Goal: Transaction & Acquisition: Purchase product/service

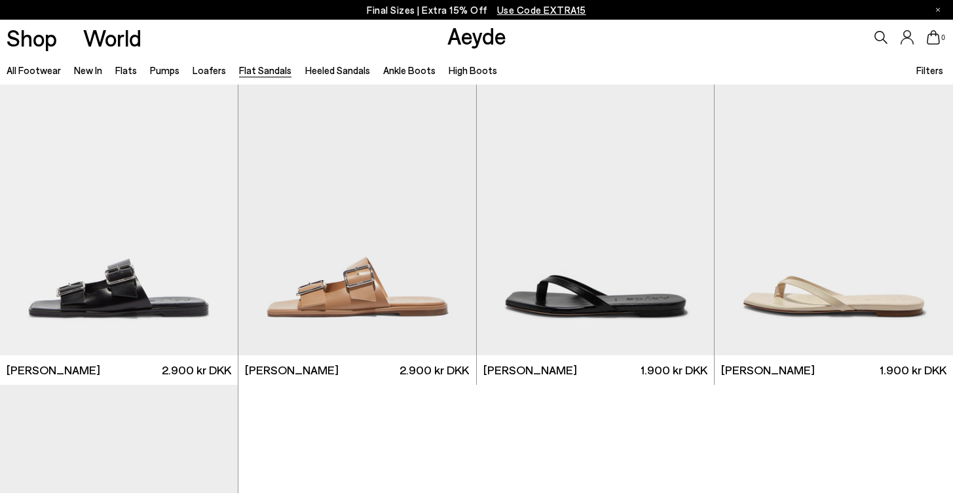
scroll to position [1670, 0]
click at [688, 206] on div "Next slide" at bounding box center [687, 210] width 39 height 39
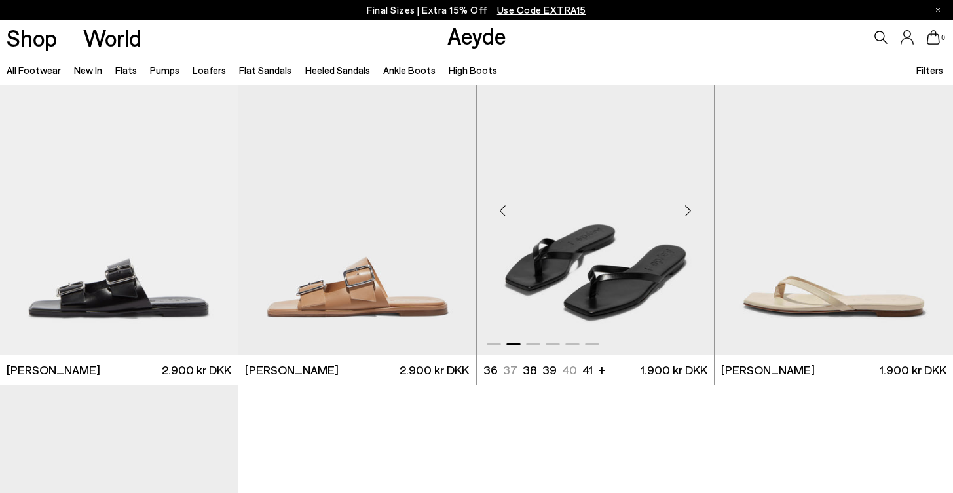
click at [688, 206] on div "Next slide" at bounding box center [687, 210] width 39 height 39
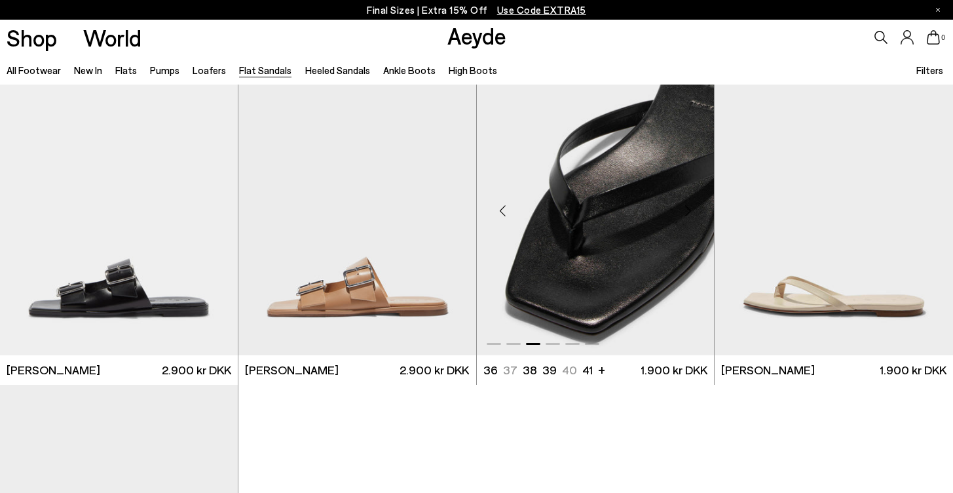
click at [688, 206] on div "Next slide" at bounding box center [687, 210] width 39 height 39
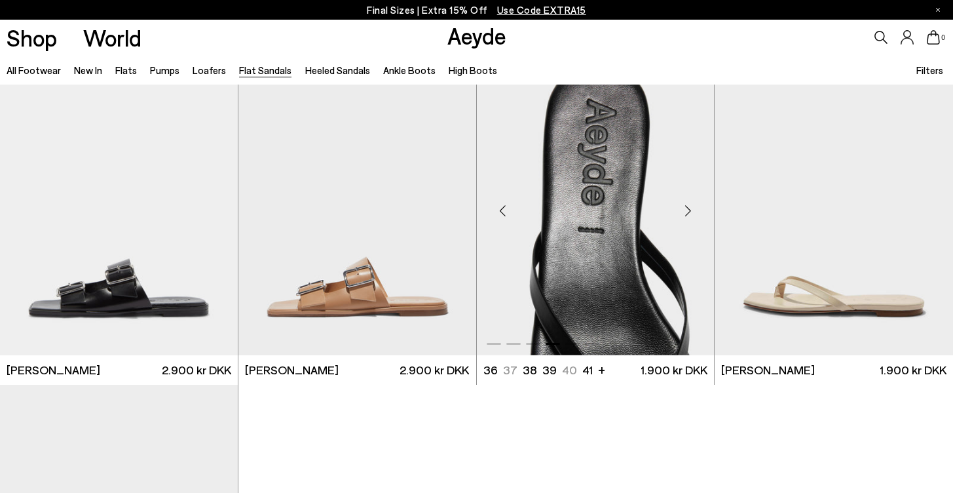
click at [688, 206] on div "Next slide" at bounding box center [687, 210] width 39 height 39
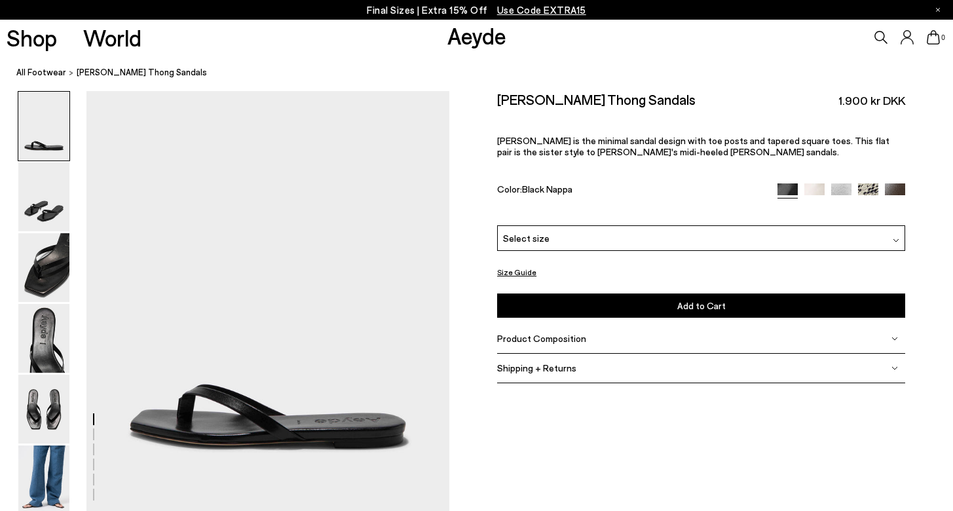
click at [553, 225] on div "Select size" at bounding box center [701, 238] width 408 height 26
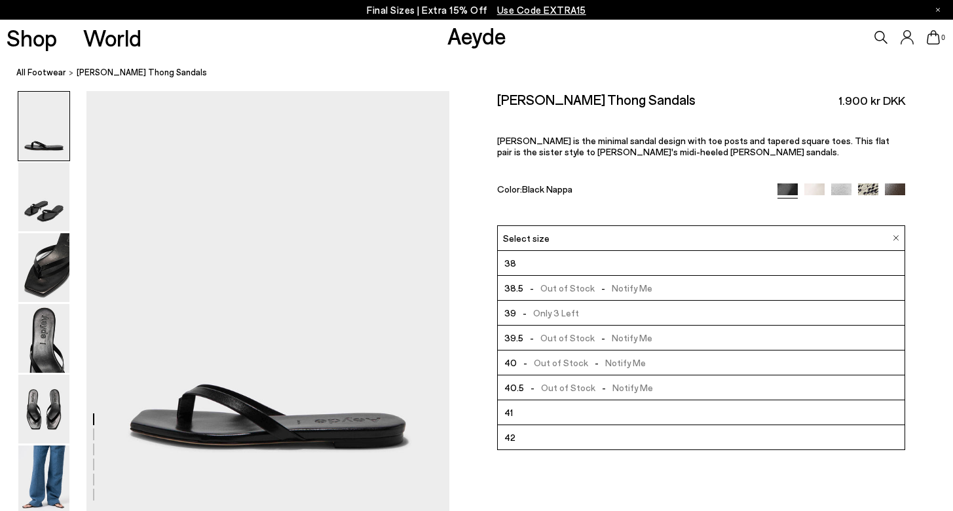
scroll to position [75, 0]
click at [565, 425] on li "42" at bounding box center [701, 437] width 407 height 25
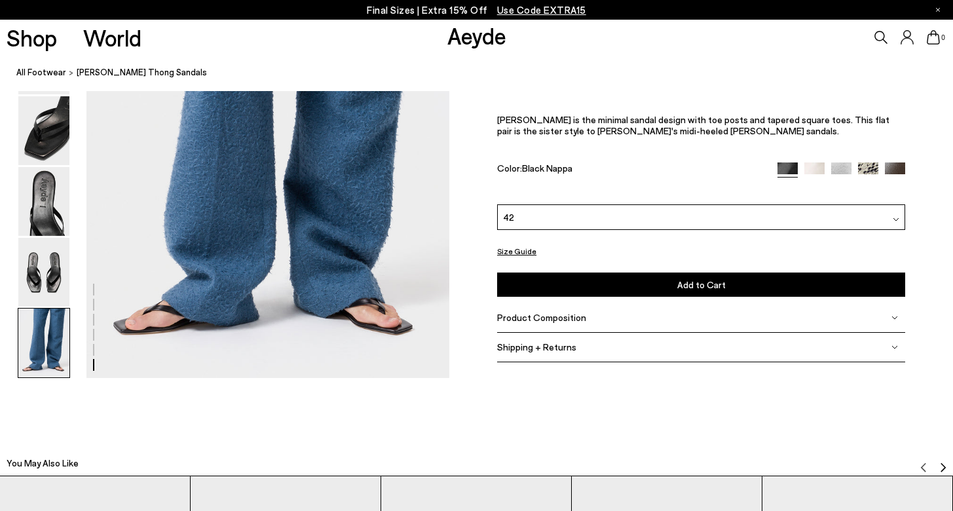
scroll to position [2383, 3]
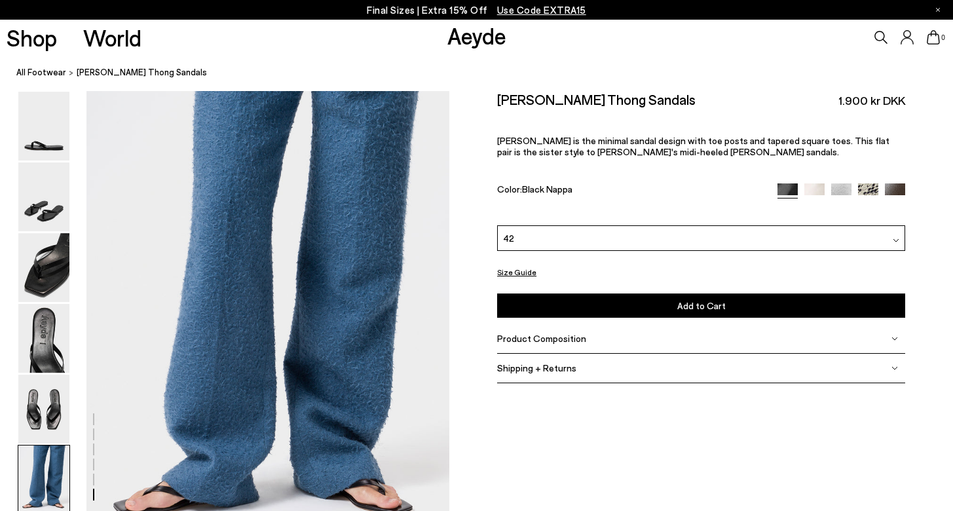
click at [897, 183] on img at bounding box center [895, 193] width 20 height 20
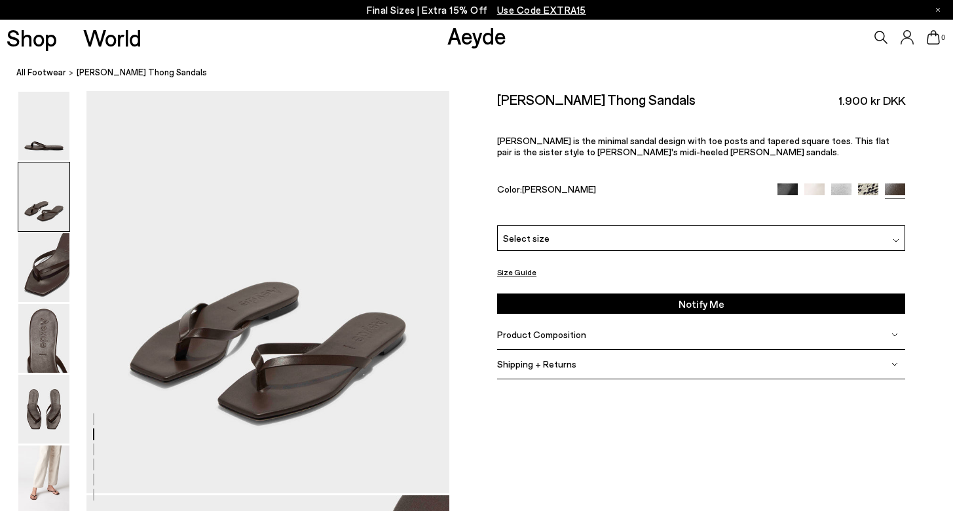
scroll to position [426, 10]
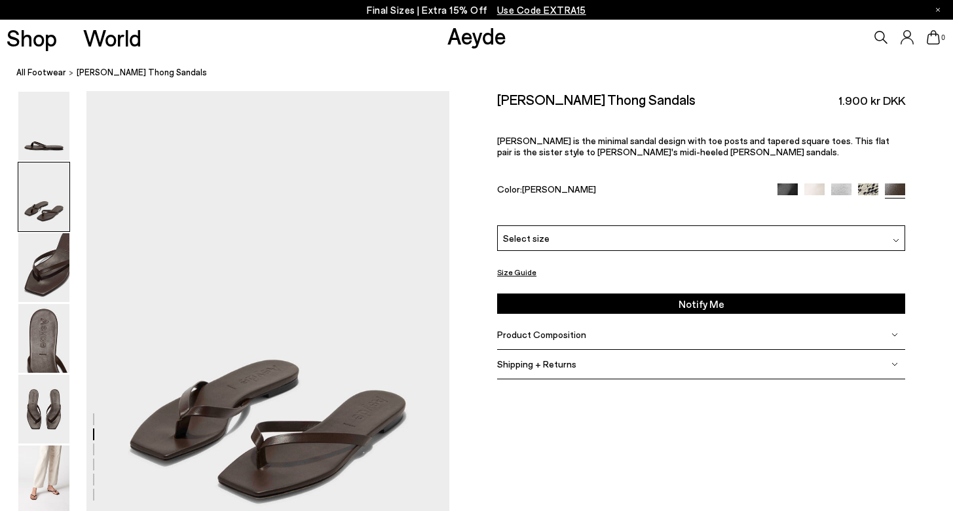
click at [504, 231] on span "Select size" at bounding box center [526, 238] width 47 height 14
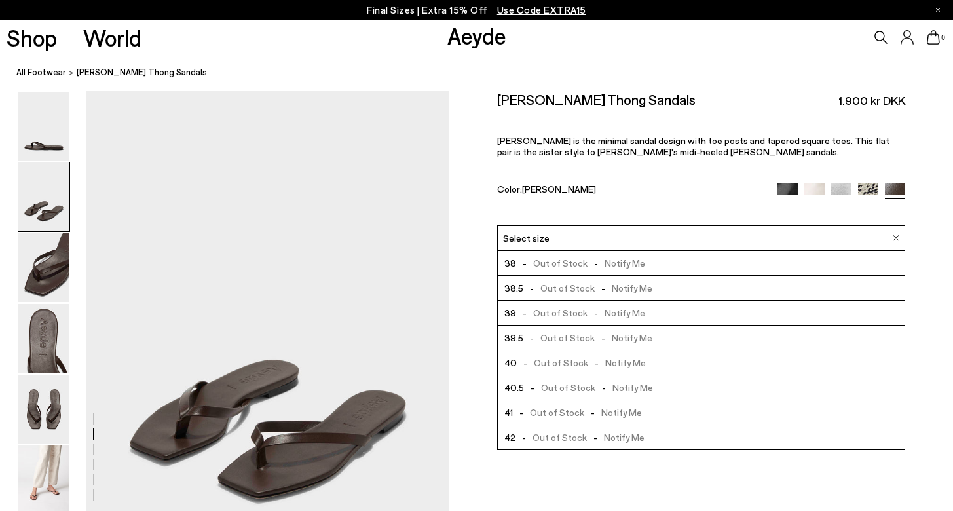
scroll to position [75, 0]
click at [470, 254] on div "Size Guide Shoes Belt Our shoes come in European sizing. The easiest way to mea…" at bounding box center [701, 242] width 504 height 303
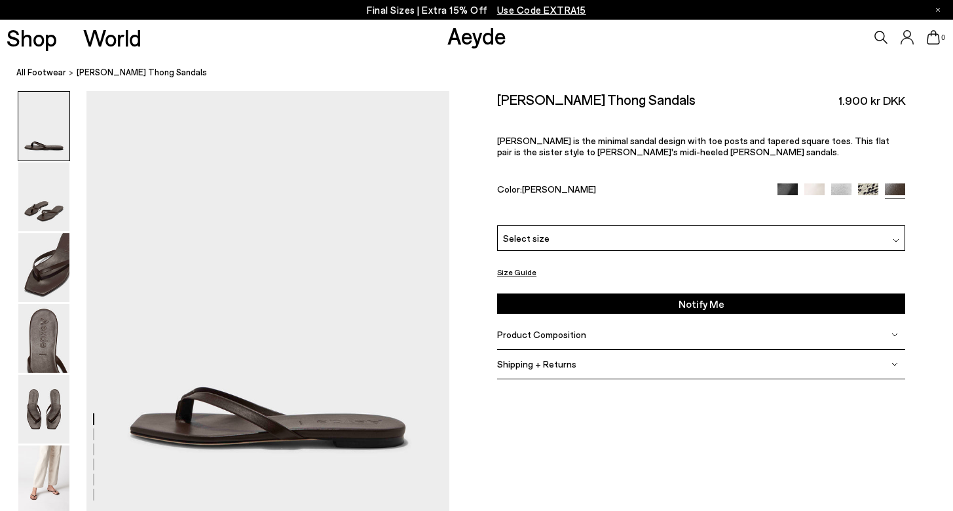
scroll to position [0, 10]
click at [777, 183] on img at bounding box center [787, 193] width 20 height 20
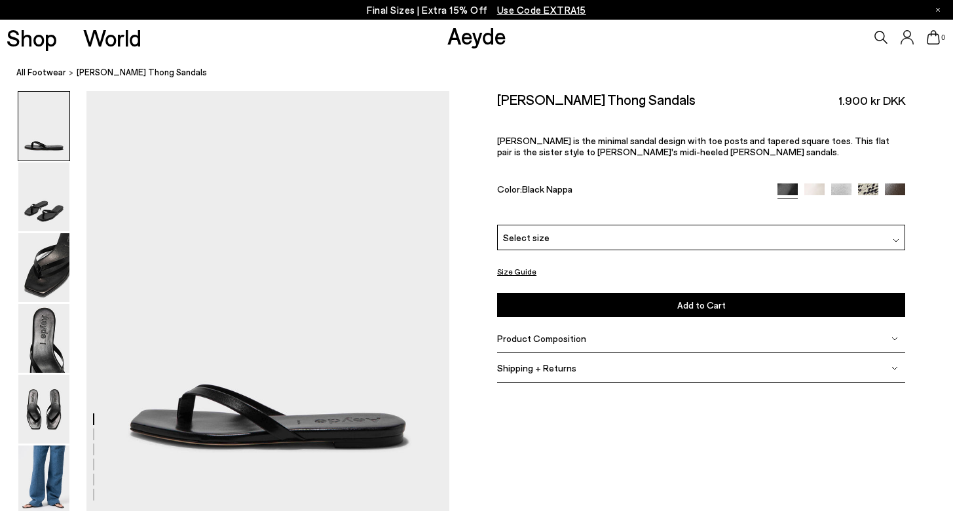
click at [568, 225] on div "Select size" at bounding box center [701, 238] width 408 height 26
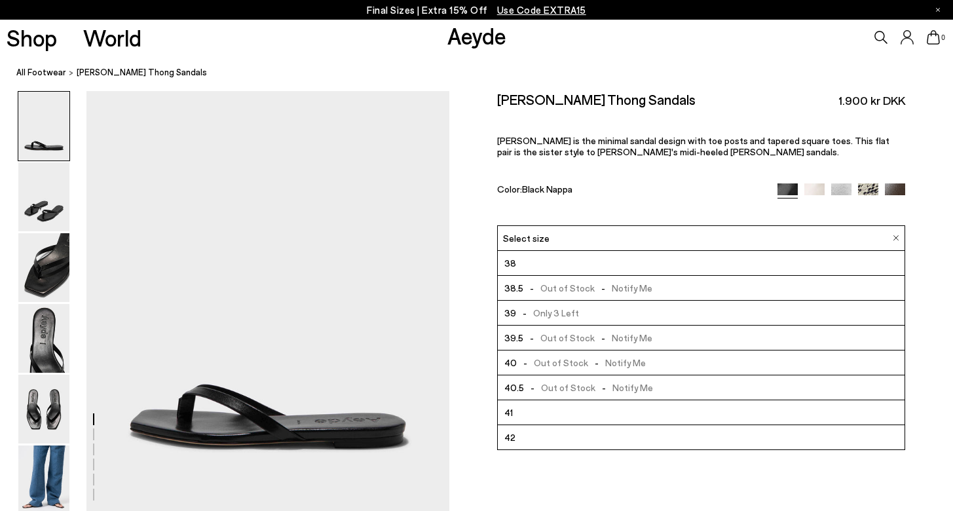
scroll to position [75, 0]
click at [590, 425] on li "42" at bounding box center [701, 437] width 407 height 25
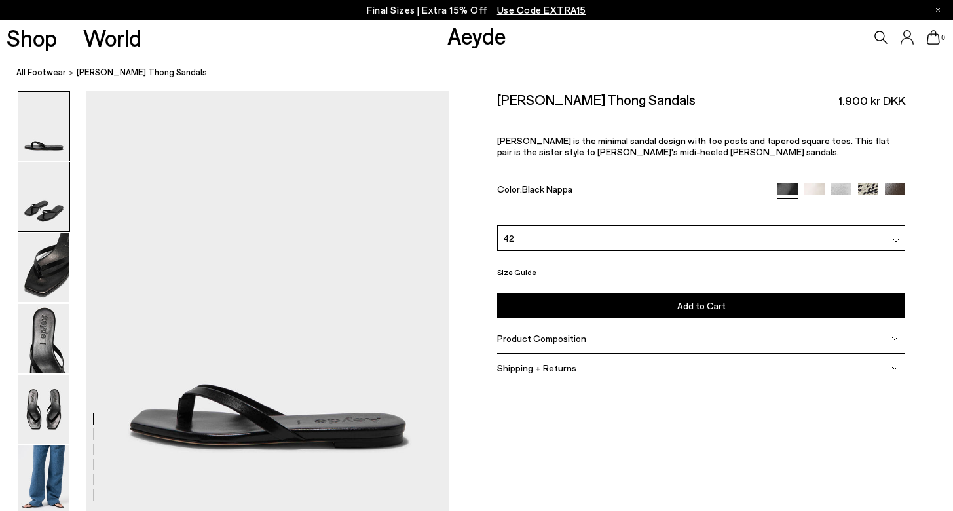
click at [58, 204] on img at bounding box center [43, 196] width 51 height 69
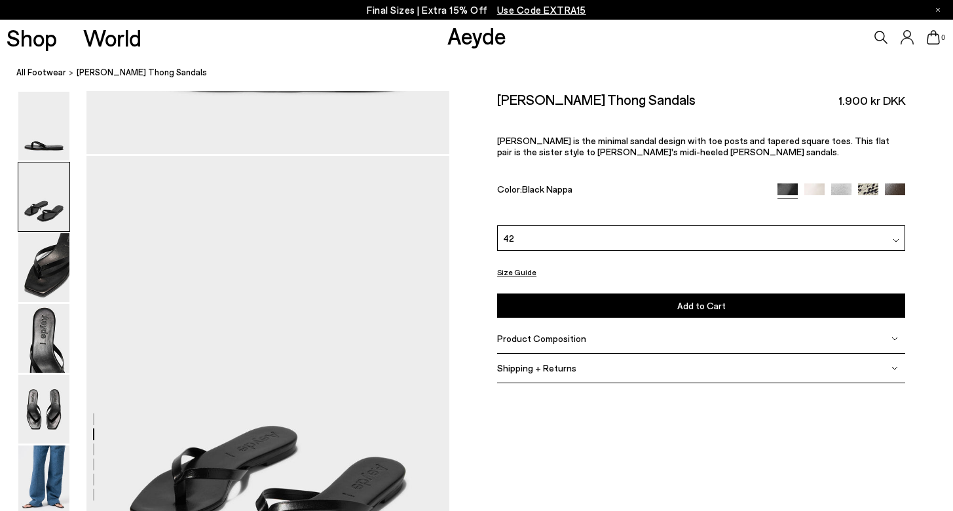
scroll to position [422, 0]
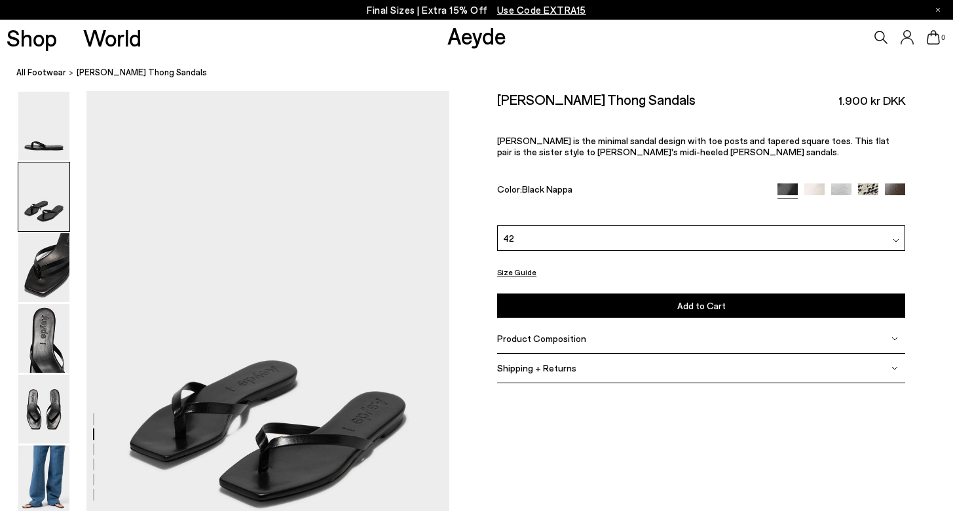
click at [555, 333] on span "Product Composition" at bounding box center [541, 338] width 89 height 11
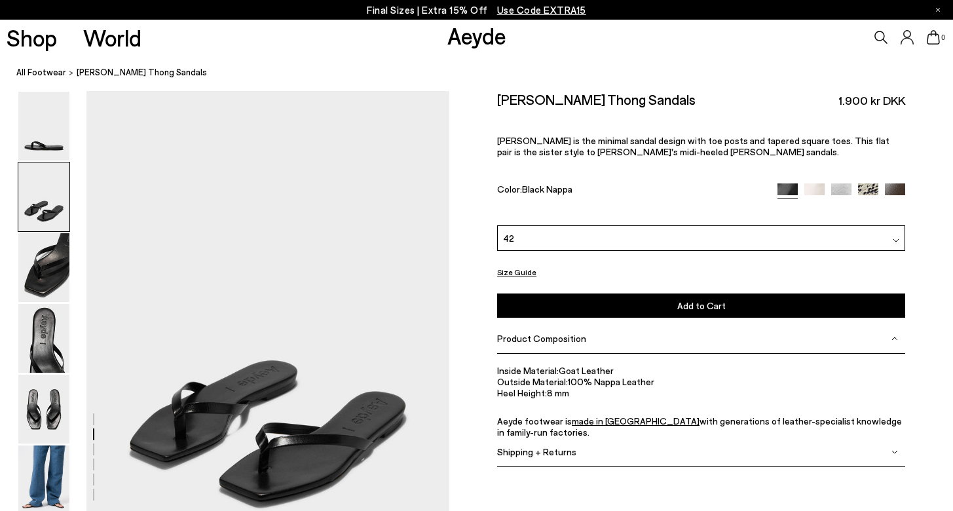
click at [588, 438] on div "Shipping + Returns" at bounding box center [701, 452] width 408 height 29
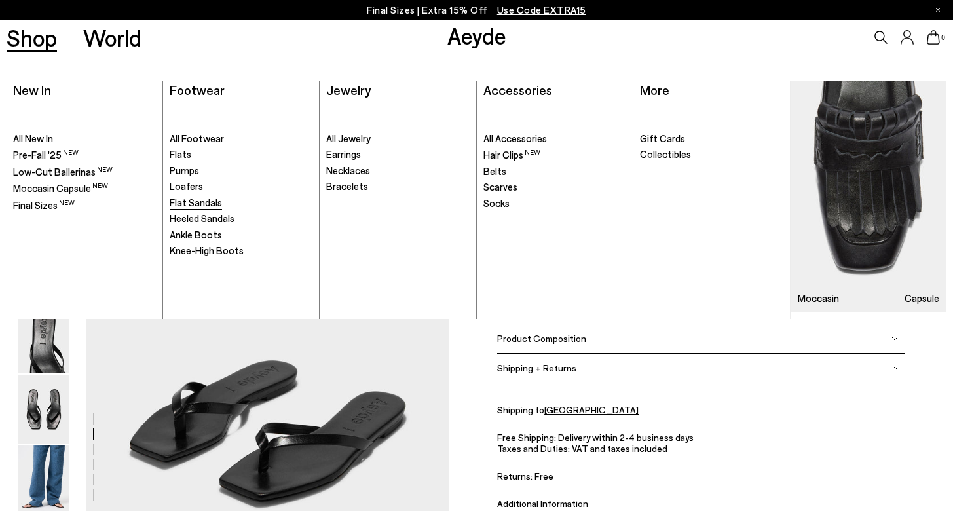
click at [197, 198] on span "Flat Sandals" at bounding box center [196, 203] width 52 height 12
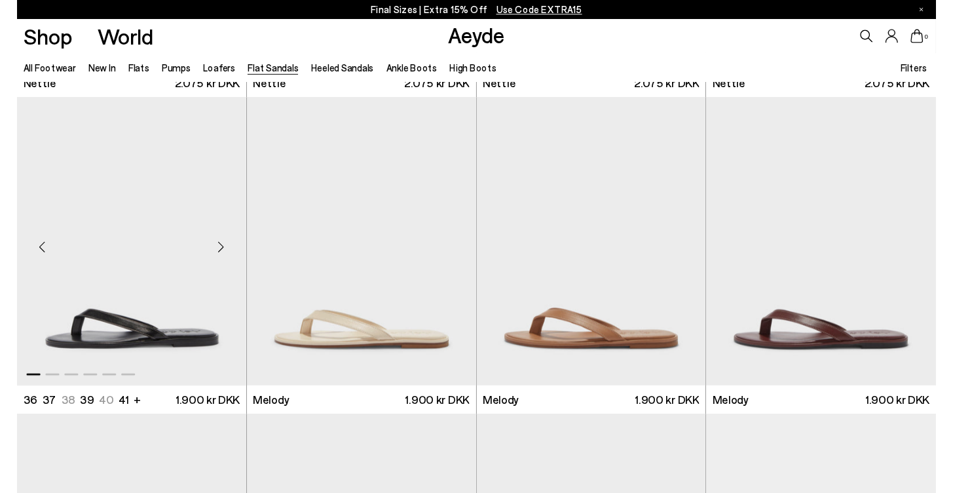
scroll to position [305, 0]
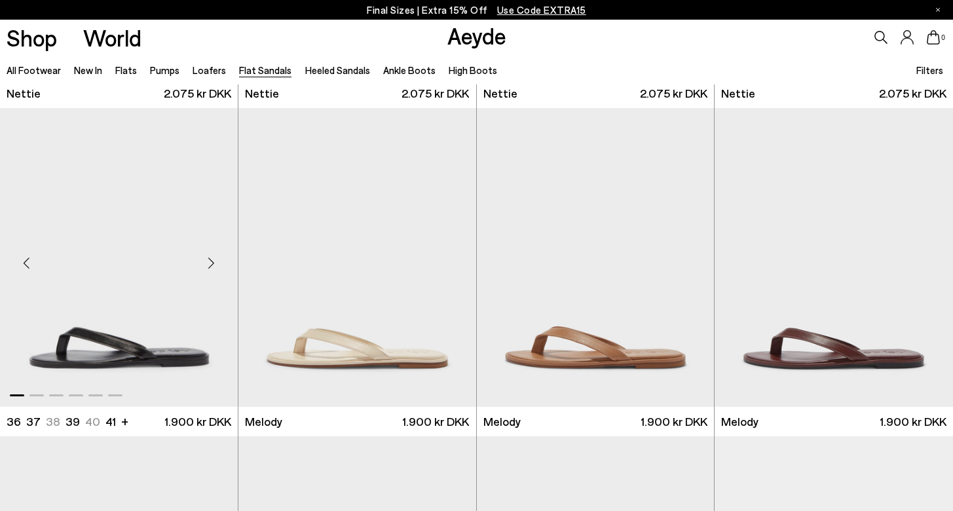
click at [210, 261] on div "Next slide" at bounding box center [211, 262] width 39 height 39
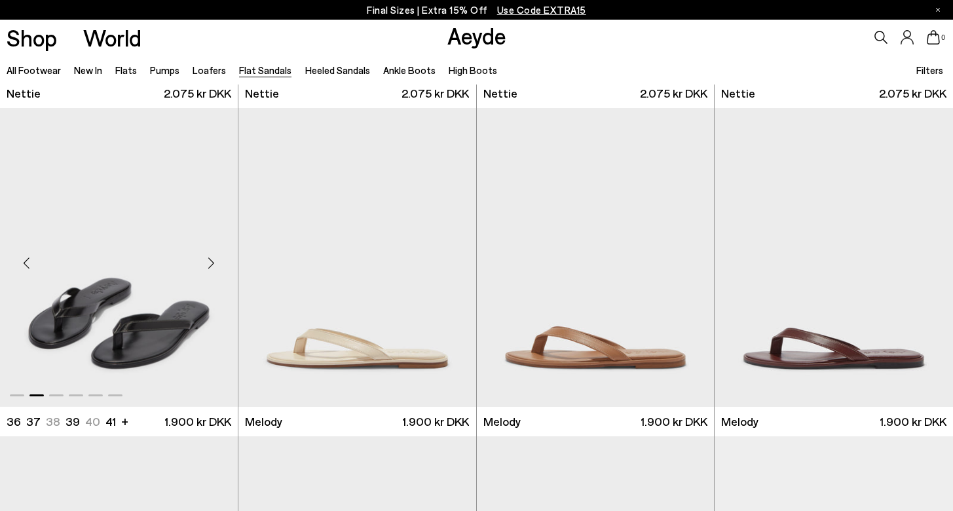
click at [210, 261] on div "Next slide" at bounding box center [211, 262] width 39 height 39
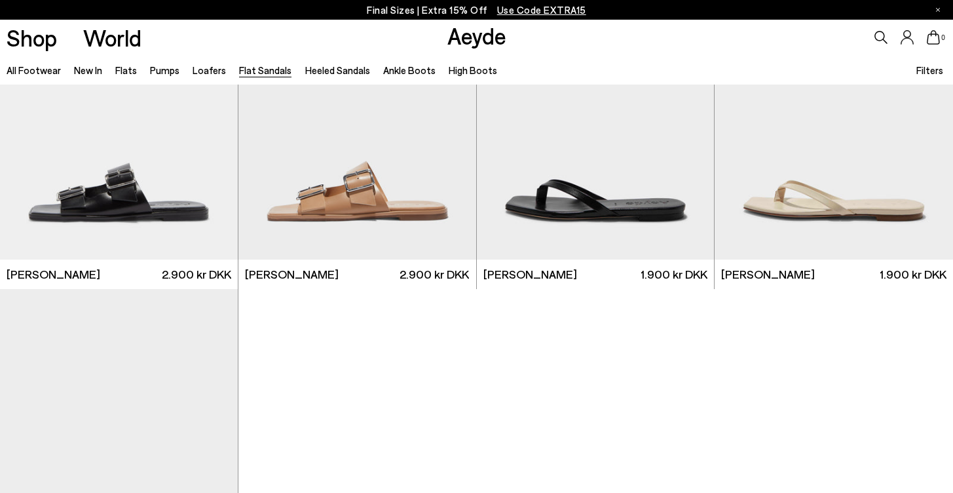
scroll to position [1742, 0]
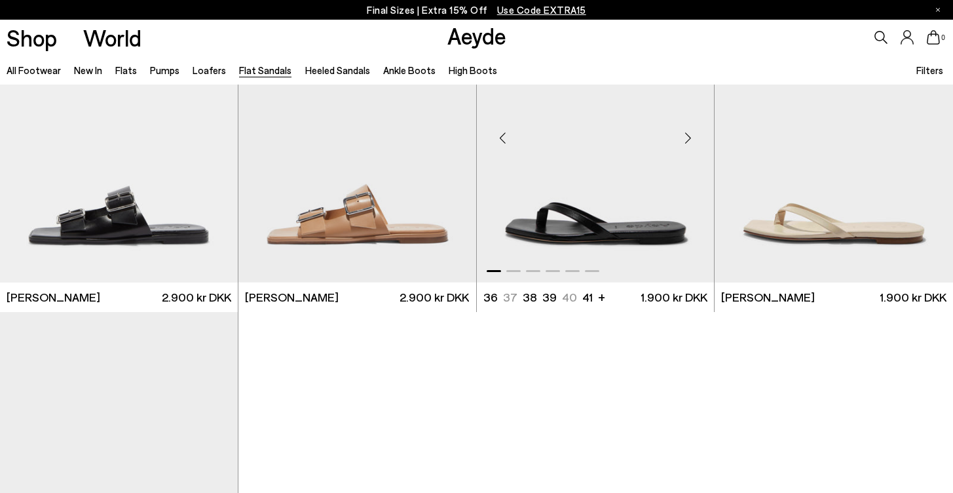
click at [688, 139] on div "Next slide" at bounding box center [687, 138] width 39 height 39
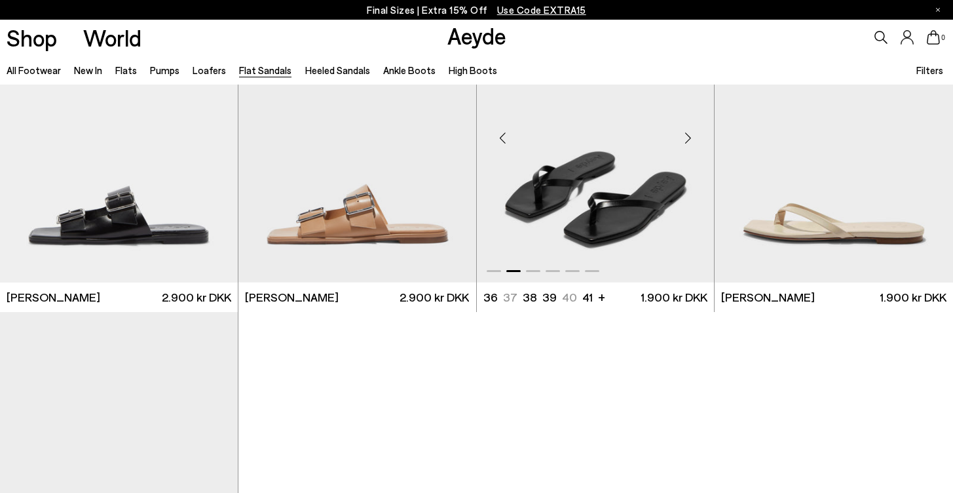
click at [688, 139] on div "Next slide" at bounding box center [687, 138] width 39 height 39
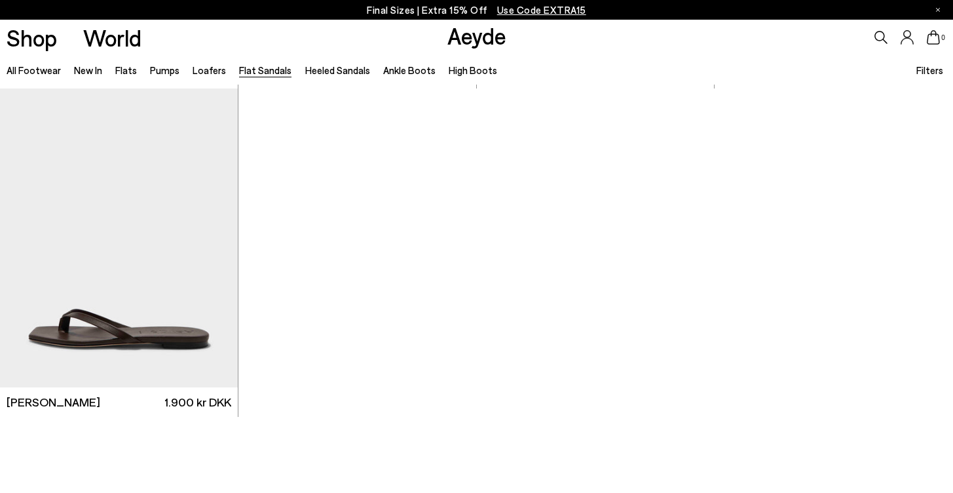
scroll to position [1969, 0]
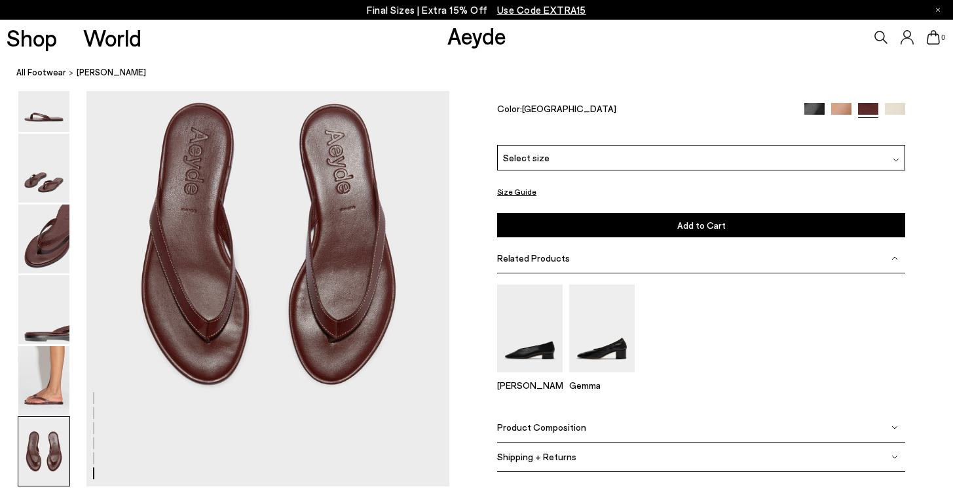
scroll to position [2439, 3]
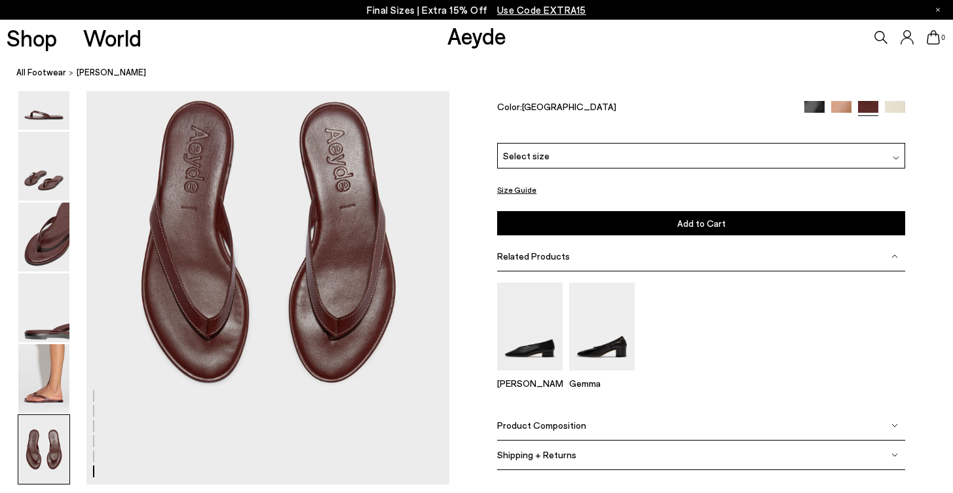
click at [665, 167] on div "Select size" at bounding box center [701, 155] width 408 height 26
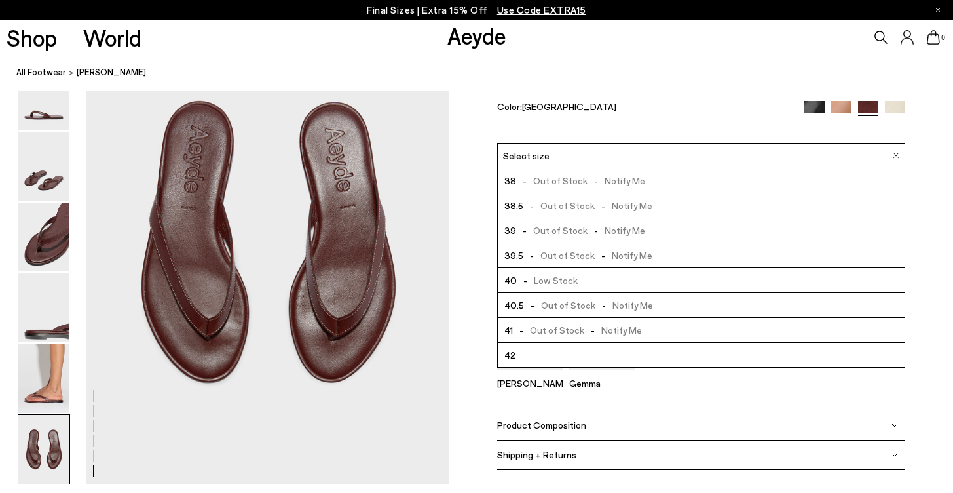
scroll to position [75, 0]
click at [603, 361] on li "42" at bounding box center [701, 354] width 407 height 25
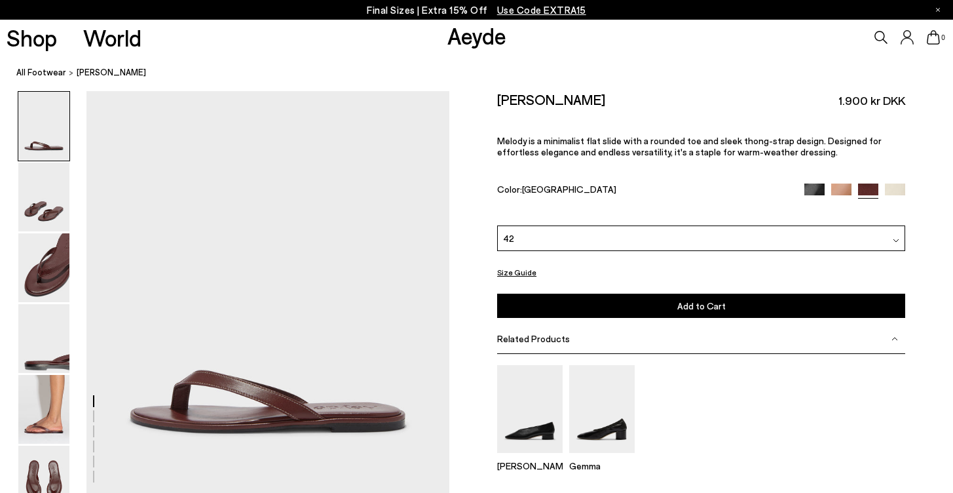
scroll to position [0, 3]
click at [49, 394] on img at bounding box center [43, 409] width 51 height 69
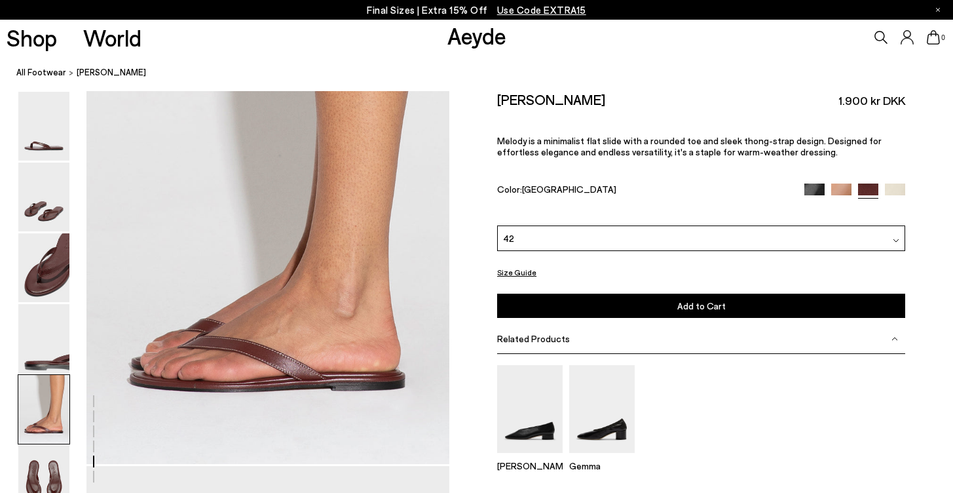
scroll to position [1977, 4]
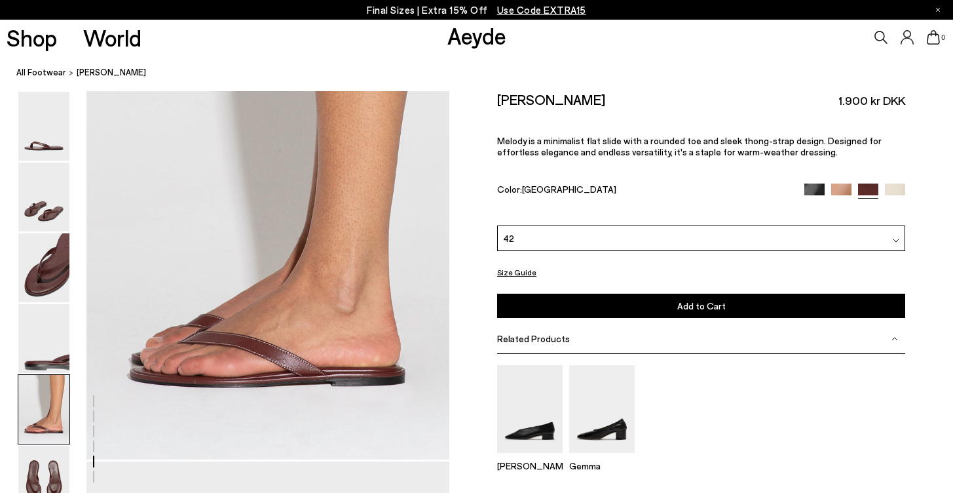
click at [624, 225] on div "42" at bounding box center [701, 238] width 408 height 26
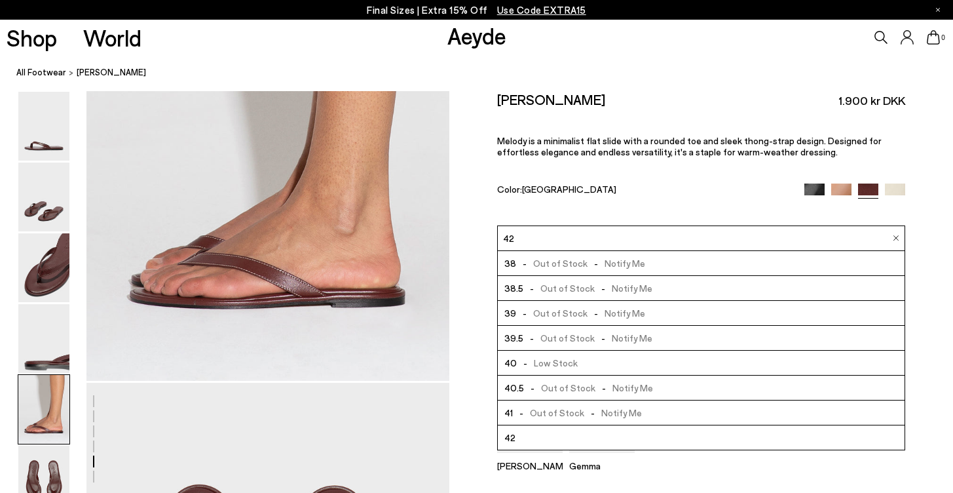
scroll to position [2070, 4]
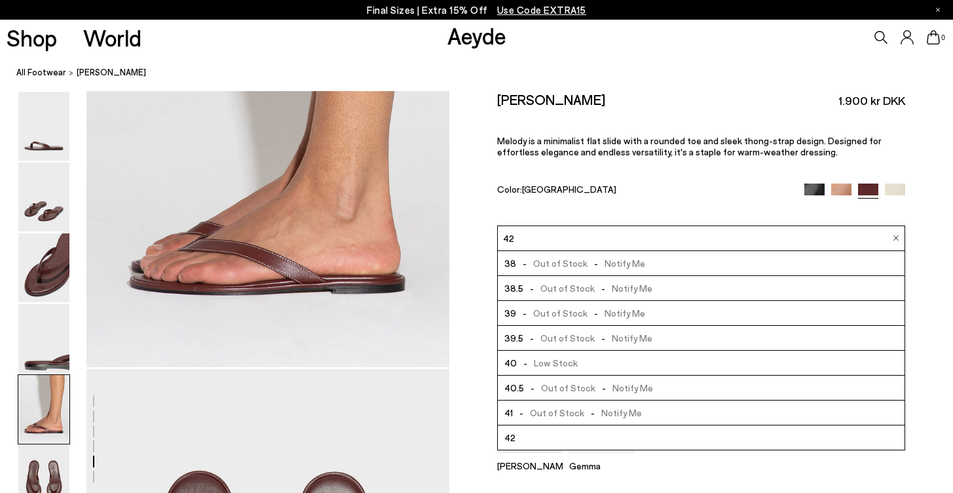
click at [696, 446] on div "Delia Gemma" at bounding box center [701, 424] width 408 height 140
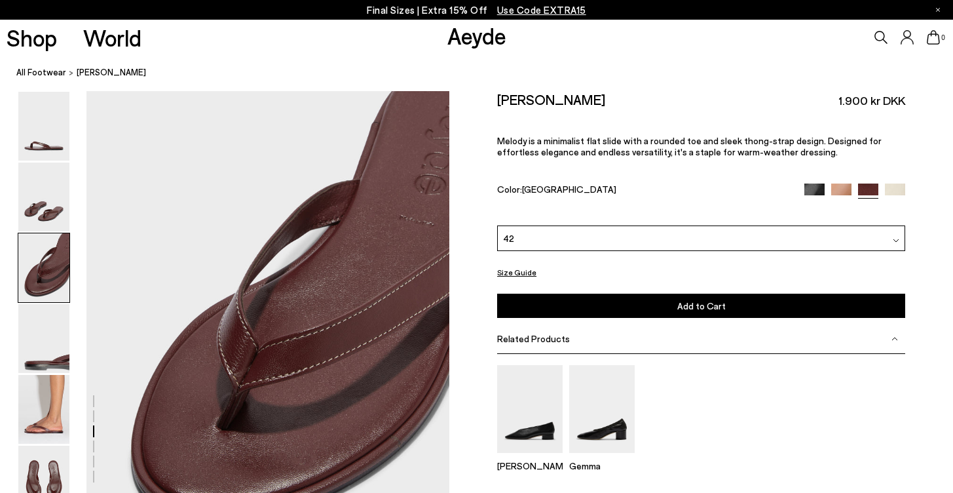
scroll to position [897, 5]
click at [808, 160] on div "Melody Leather Thong Sandal 1.900 kr DKK Melody is a minimalist flat slide with…" at bounding box center [701, 158] width 408 height 134
click at [808, 183] on img at bounding box center [814, 193] width 20 height 20
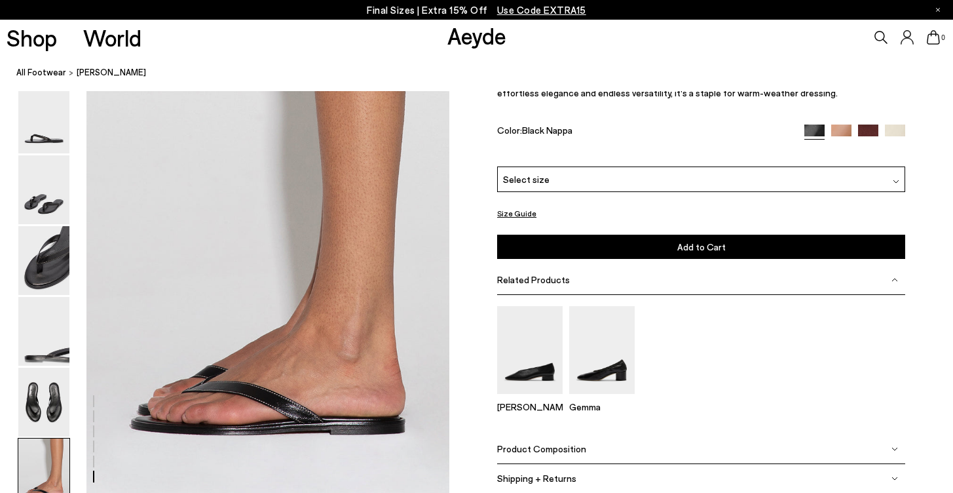
scroll to position [2416, 0]
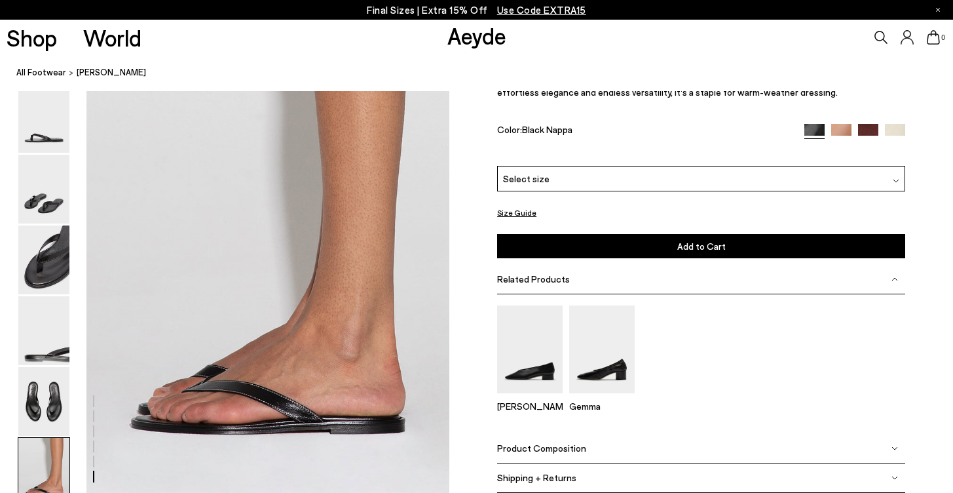
click at [869, 144] on img at bounding box center [868, 134] width 20 height 20
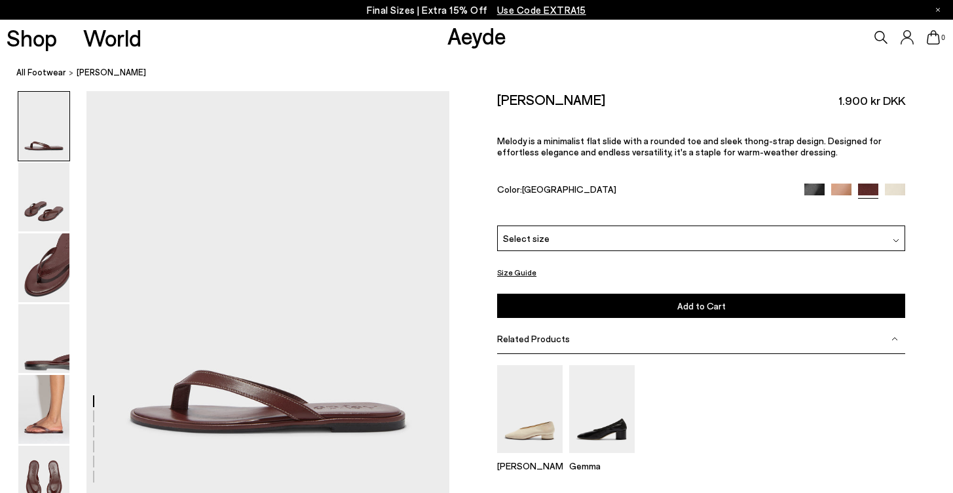
drag, startPoint x: 523, startPoint y: 170, endPoint x: 565, endPoint y: 169, distance: 41.9
click at [565, 183] on span "[GEOGRAPHIC_DATA]" at bounding box center [569, 188] width 94 height 11
copy div "[GEOGRAPHIC_DATA]"
